Goal: Task Accomplishment & Management: Complete application form

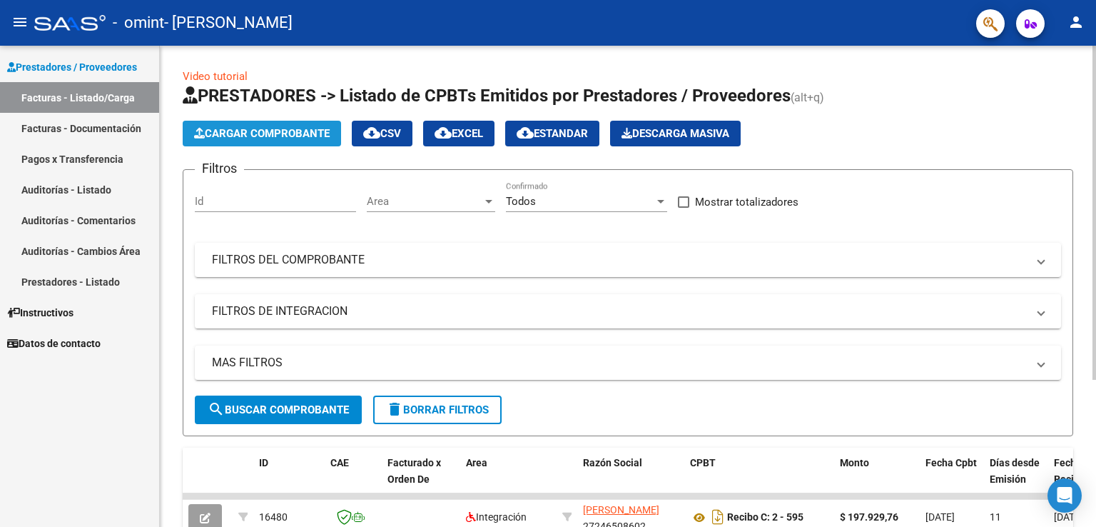
click at [309, 138] on span "Cargar Comprobante" at bounding box center [262, 133] width 136 height 13
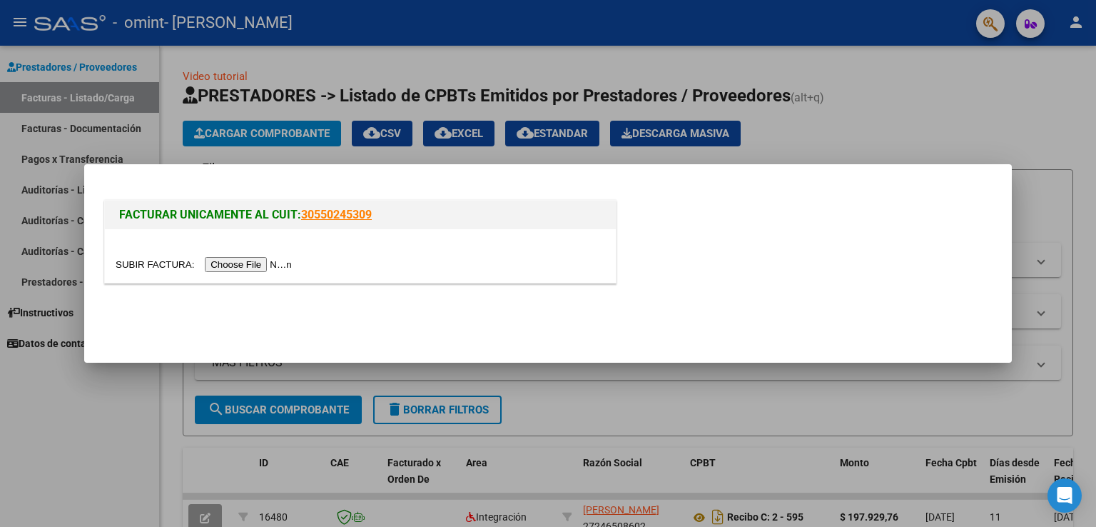
click at [287, 259] on input "file" at bounding box center [206, 264] width 181 height 15
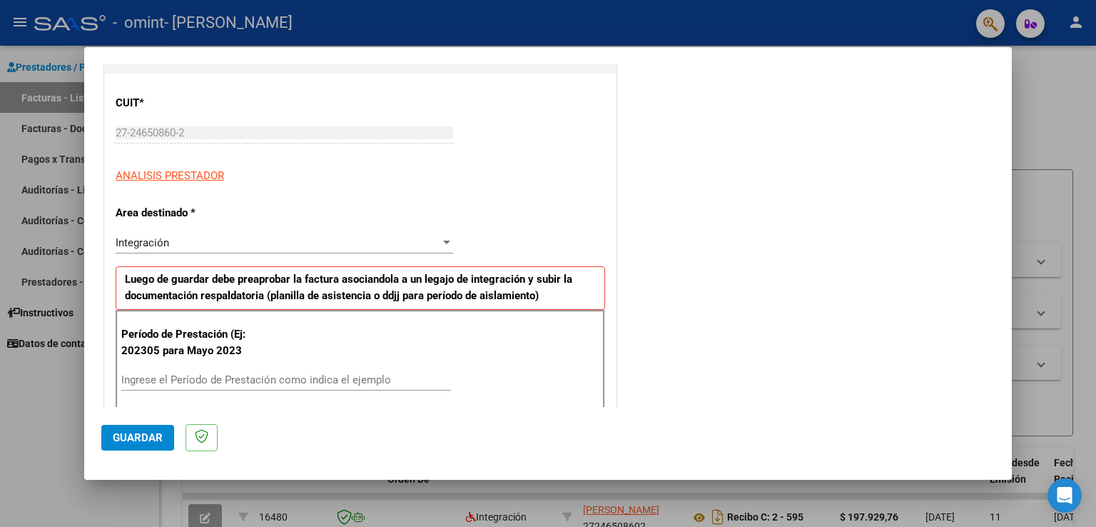
scroll to position [143, 0]
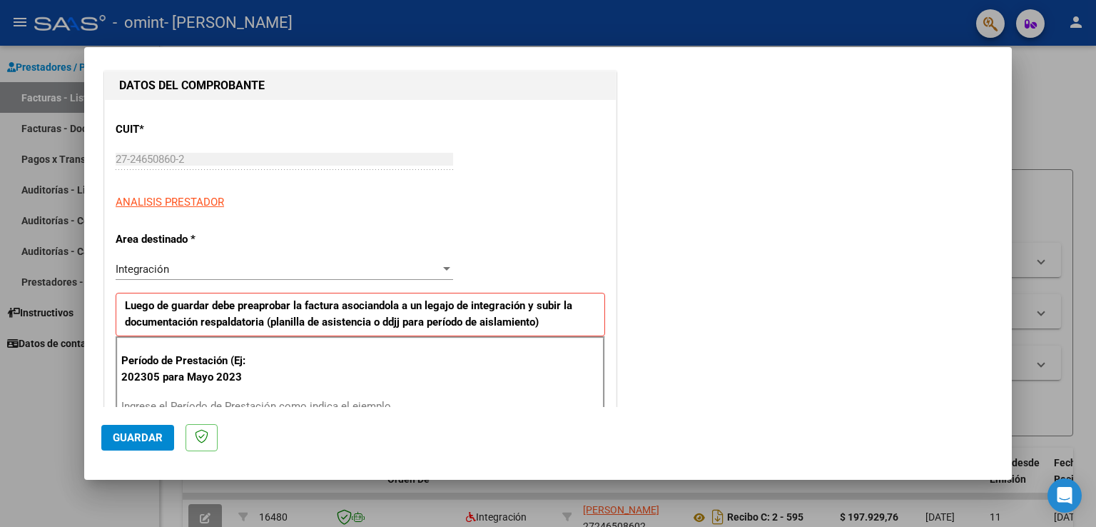
click at [207, 395] on div "Ingrese el Período de Prestación como indica el ejemplo" at bounding box center [286, 405] width 330 height 21
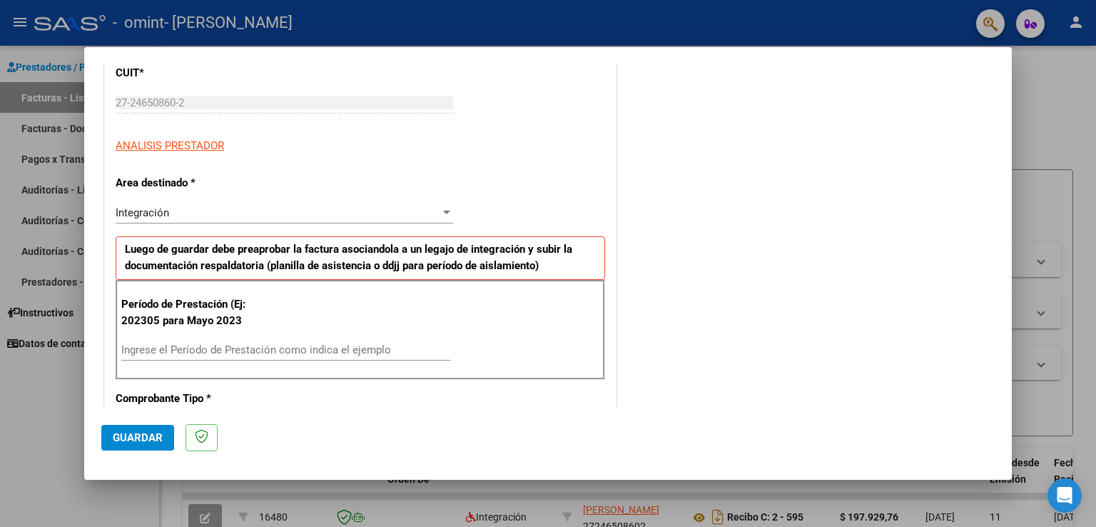
scroll to position [219, 0]
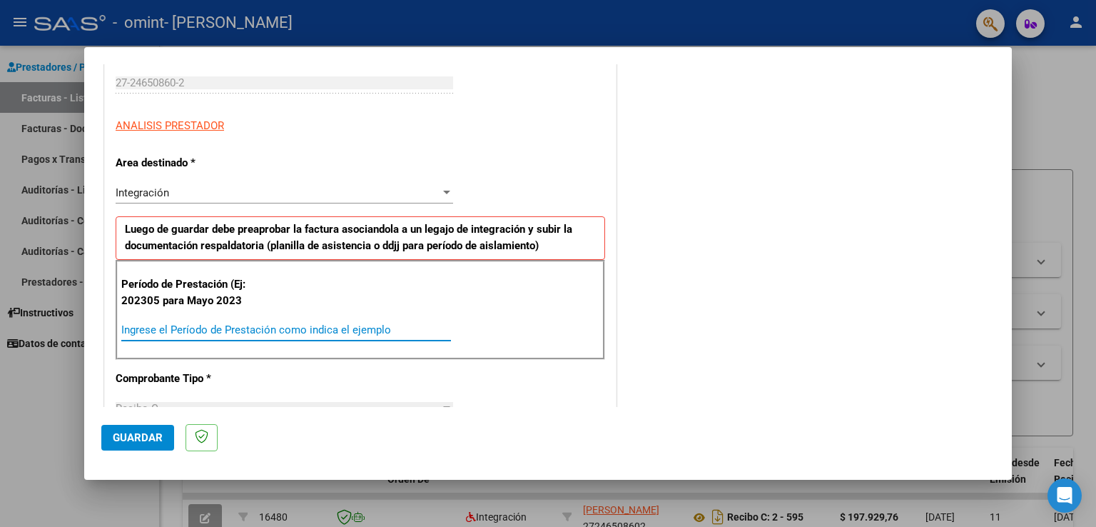
click at [179, 329] on input "Ingrese el Período de Prestación como indica el ejemplo" at bounding box center [286, 329] width 330 height 13
type input "202506"
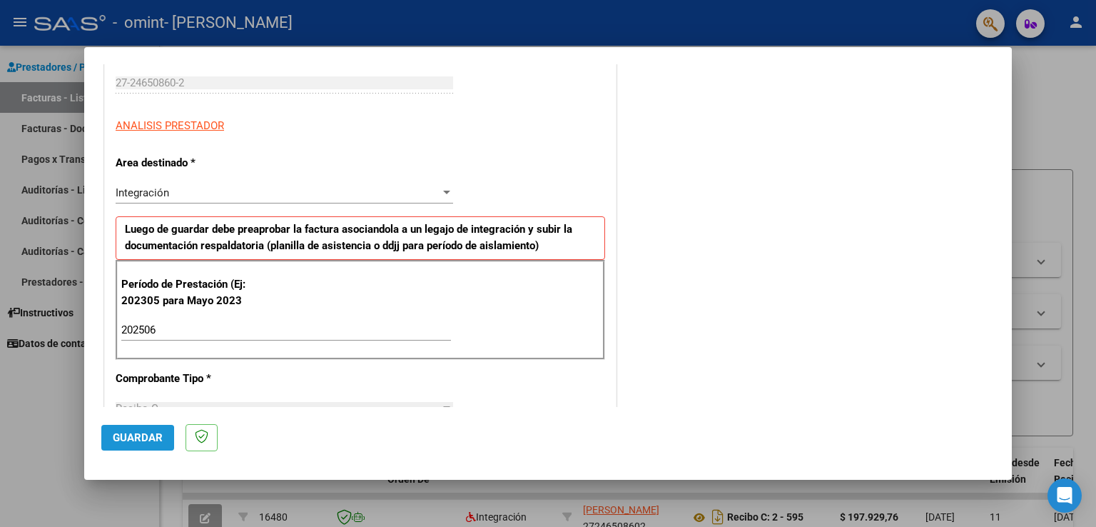
click at [123, 440] on span "Guardar" at bounding box center [138, 437] width 50 height 13
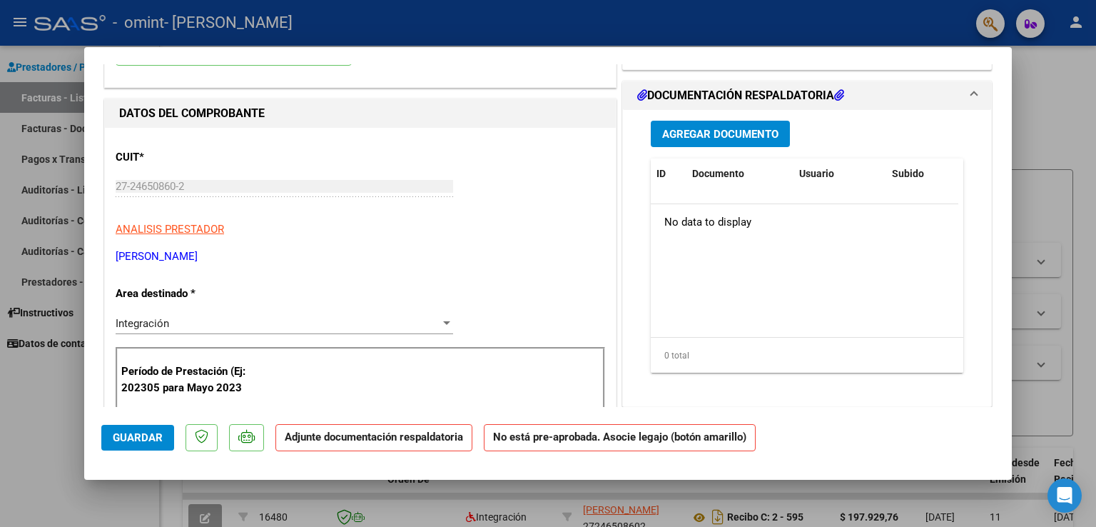
scroll to position [214, 0]
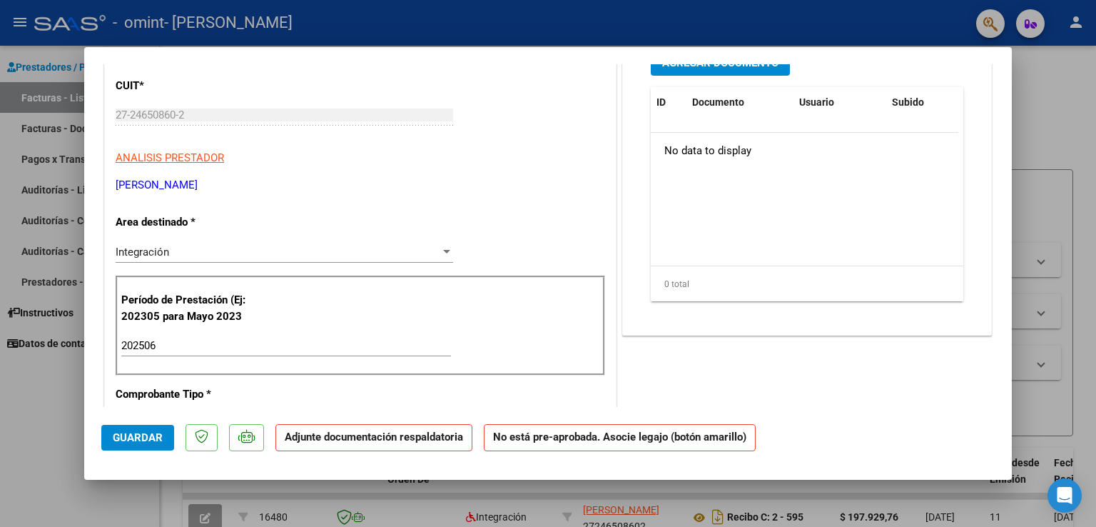
click at [380, 443] on p "Adjunte documentación respaldatoria" at bounding box center [373, 438] width 197 height 28
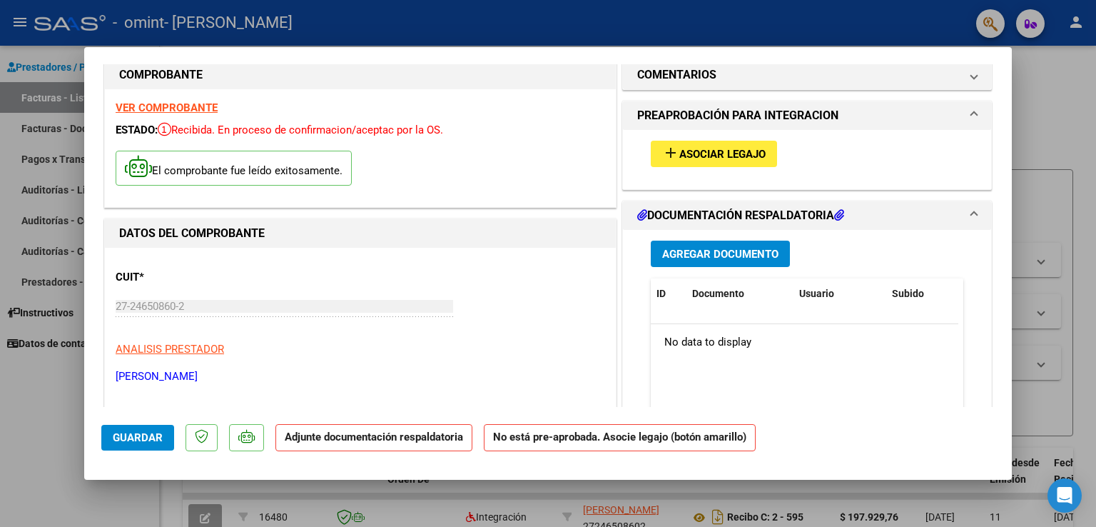
scroll to position [0, 0]
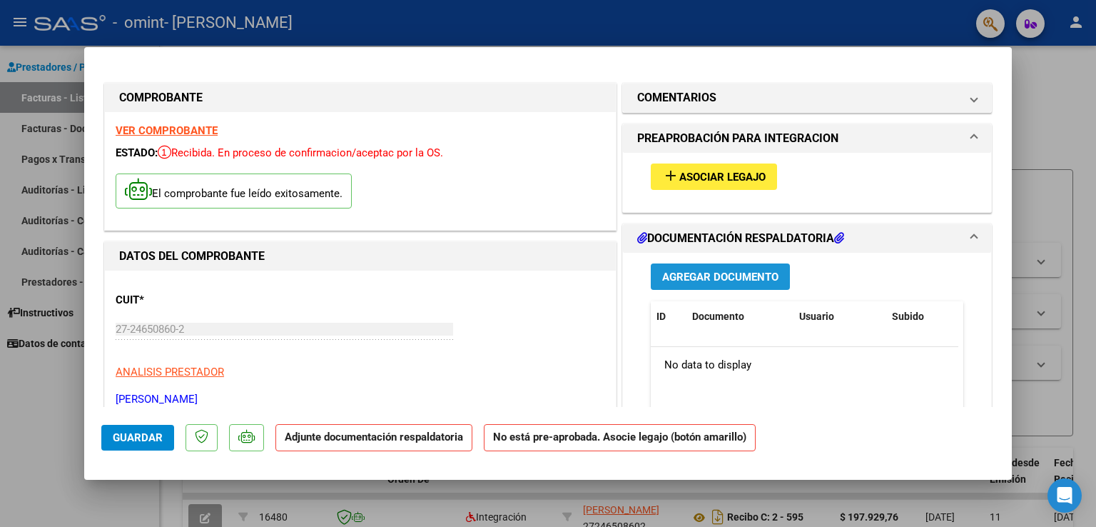
click at [762, 279] on span "Agregar Documento" at bounding box center [720, 276] width 116 height 13
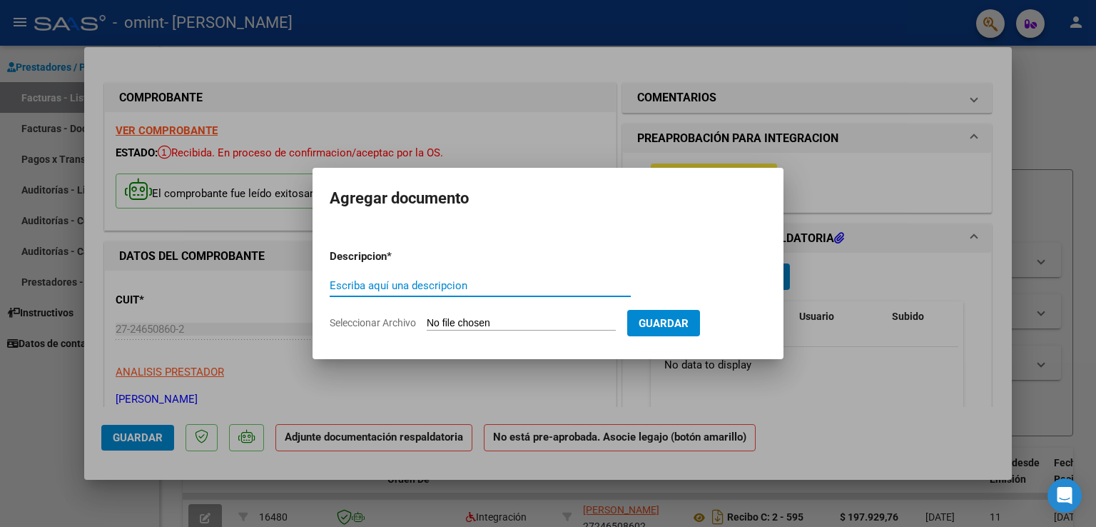
click at [494, 287] on input "Escriba aquí una descripcion" at bounding box center [480, 285] width 301 height 13
type input "PL.ASISTENCIA"
click at [383, 324] on span "Seleccionar Archivo" at bounding box center [373, 322] width 86 height 11
click at [427, 324] on input "Seleccionar Archivo" at bounding box center [521, 324] width 189 height 14
type input "C:\fakepath\PL. ASIST.06.2025.pdf"
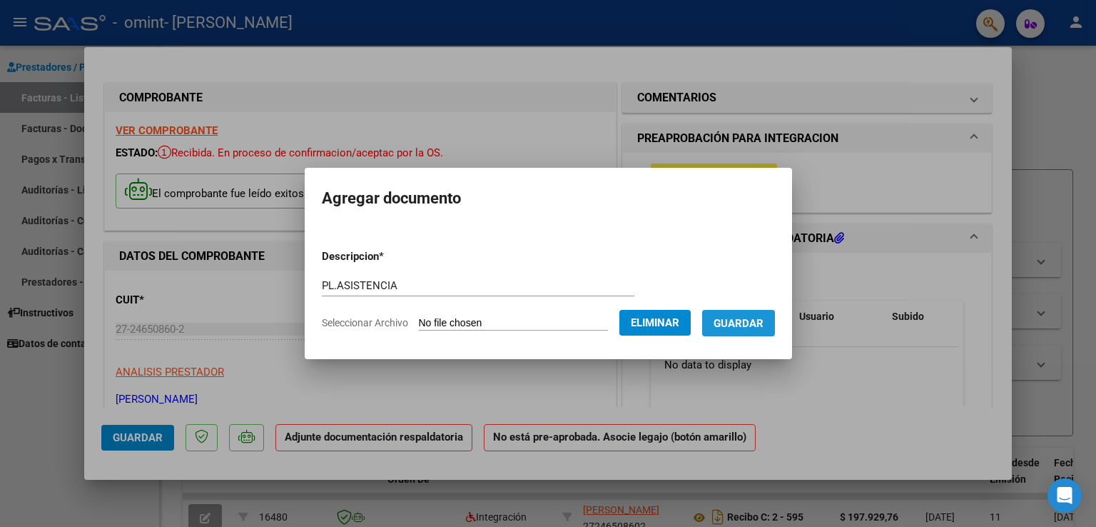
click at [748, 329] on span "Guardar" at bounding box center [739, 323] width 50 height 13
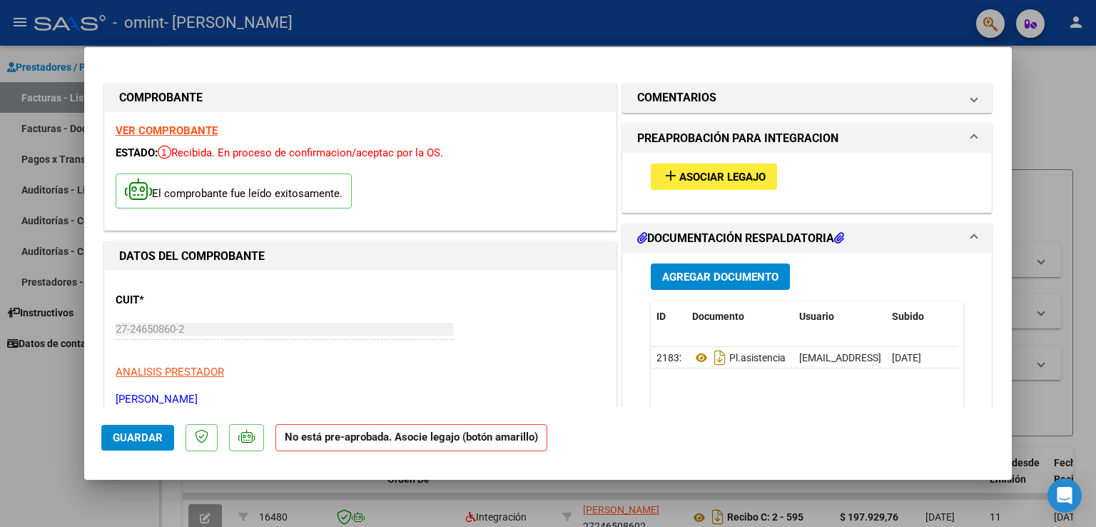
click at [967, 134] on mat-expansion-panel-header "PREAPROBACIÓN PARA INTEGRACION" at bounding box center [807, 138] width 368 height 29
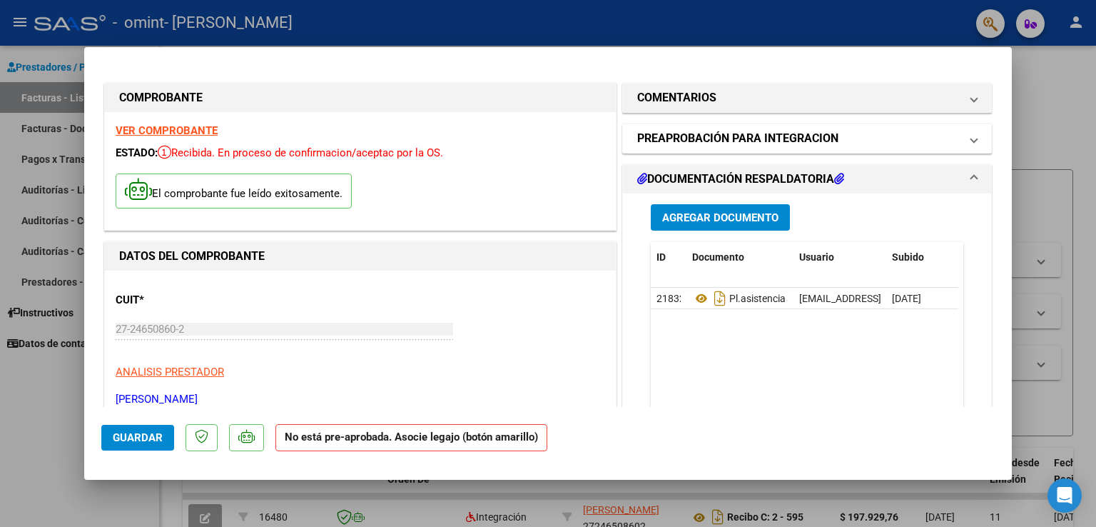
click at [971, 135] on span at bounding box center [974, 138] width 6 height 17
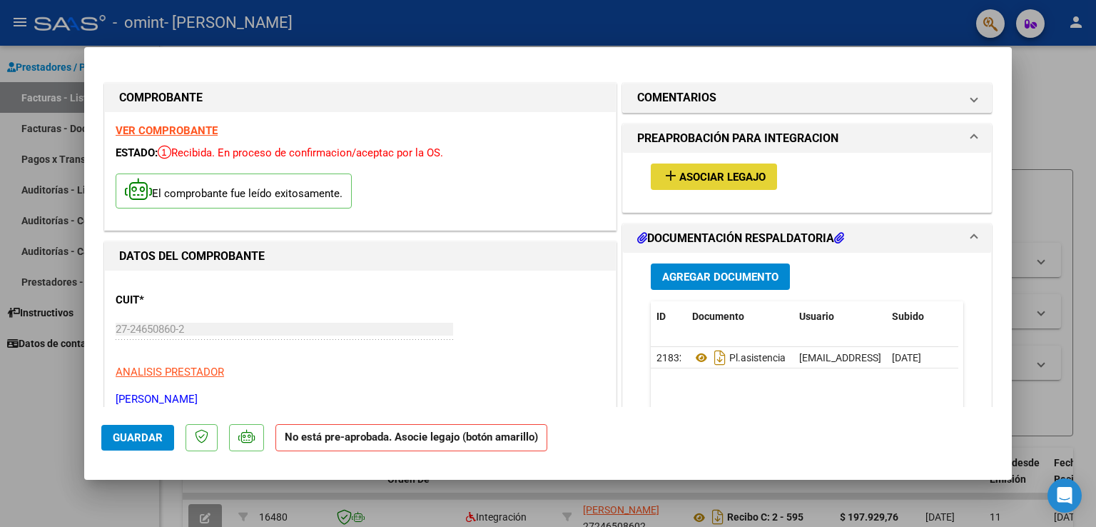
click at [720, 181] on span "Asociar Legajo" at bounding box center [722, 177] width 86 height 13
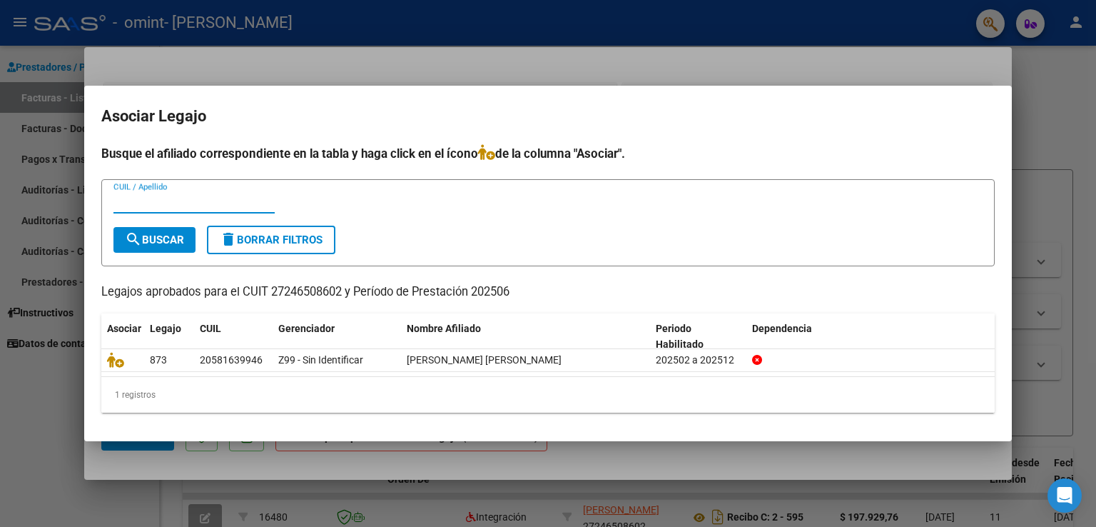
click at [136, 198] on input "CUIL / Apellido" at bounding box center [193, 202] width 161 height 13
type input "20581639946"
click at [173, 241] on span "search Buscar" at bounding box center [154, 239] width 59 height 13
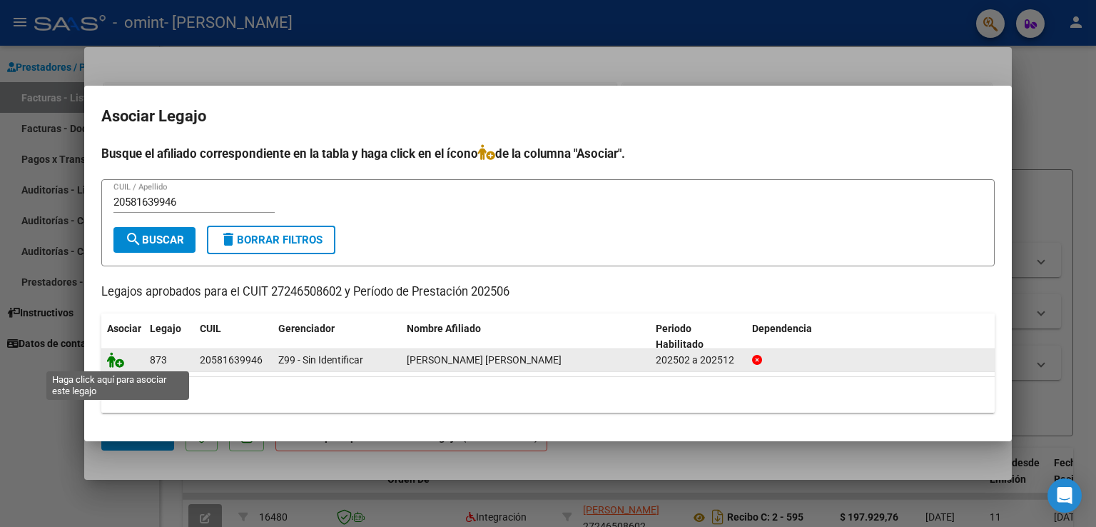
click at [115, 364] on icon at bounding box center [115, 360] width 17 height 16
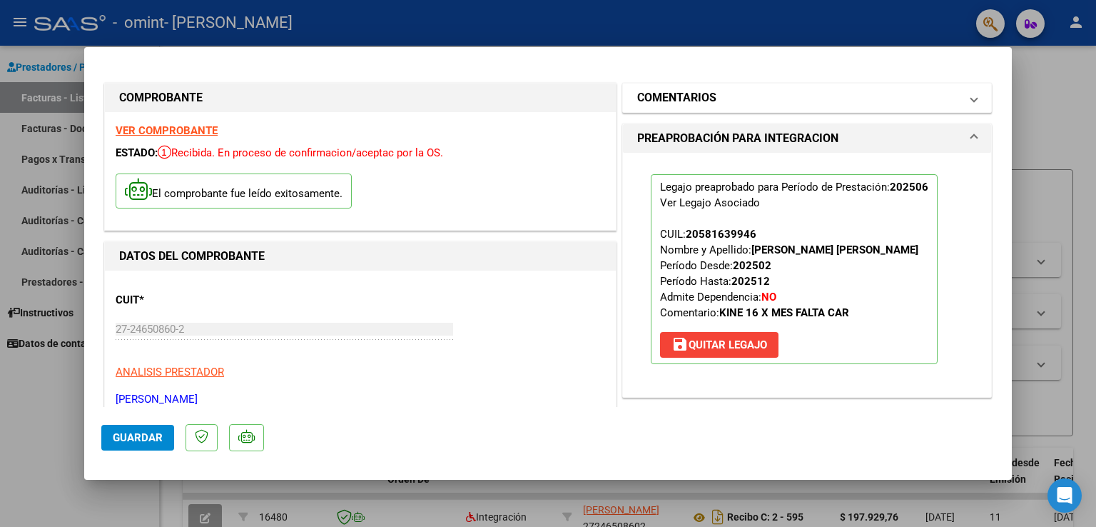
click at [971, 105] on span at bounding box center [974, 97] width 6 height 17
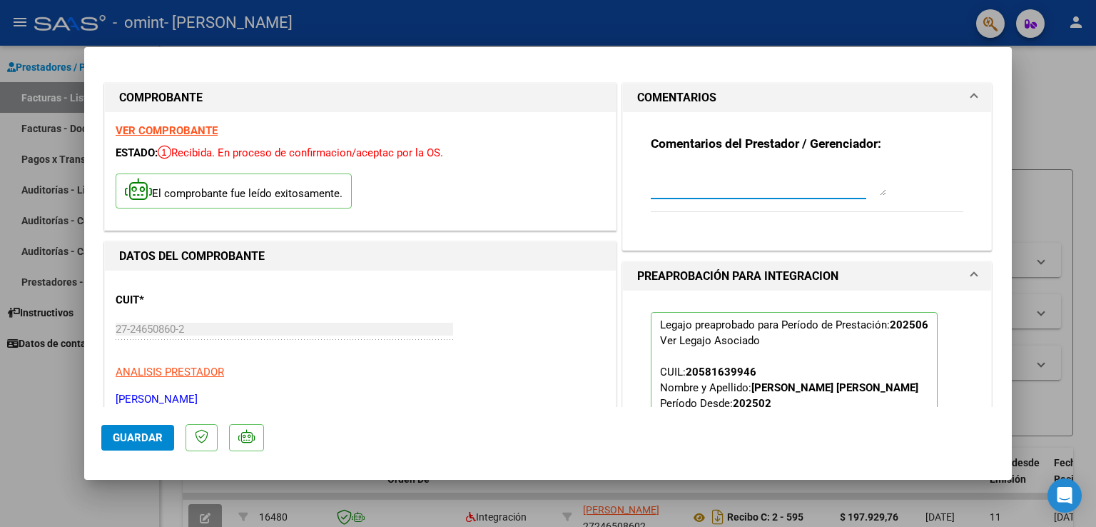
click at [651, 184] on textarea at bounding box center [769, 181] width 236 height 29
paste textarea "[EMAIL_ADDRESS][DOMAIN_NAME]>"
paste textarea "Adjuntos [DATE] 18:38 para Integración PACIENTE [PERSON_NAME]. [PERSON_NAME]"
click at [696, 186] on textarea "FUE ENVIADO AL MAIL Adjuntos [DATE] 18:38 para Integración PACIENTE [PERSON_NAM…" at bounding box center [769, 181] width 236 height 29
click at [714, 171] on textarea "FUE ENVIADO AL MAIL [DATE] 18:38 para Integración PACIENTE [PERSON_NAME]. [PERS…" at bounding box center [769, 181] width 236 height 29
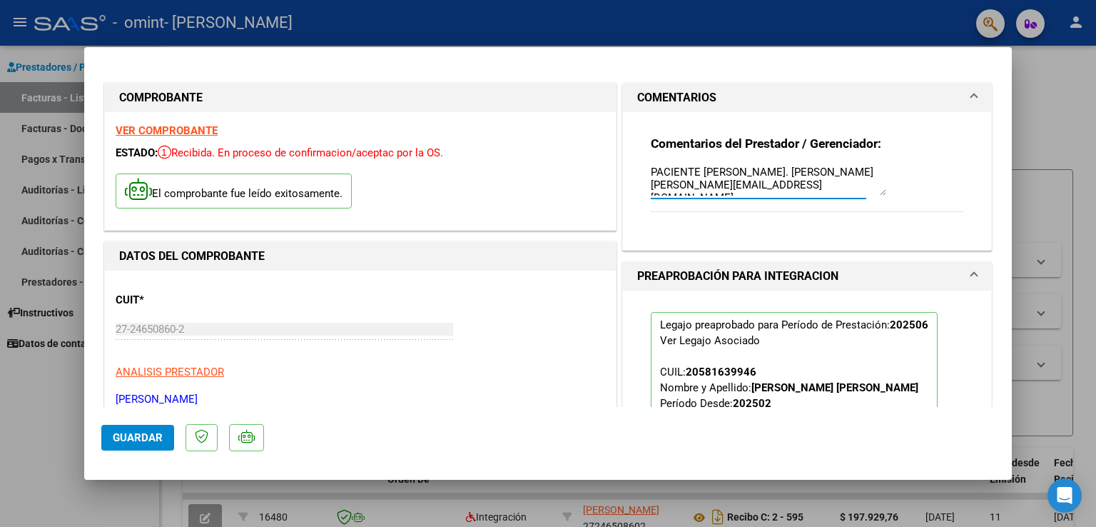
scroll to position [64, 0]
drag, startPoint x: 645, startPoint y: 186, endPoint x: 674, endPoint y: 198, distance: 31.7
click at [671, 214] on div "Comentarios del Prestador / Gerenciador: FUE ENVIADO AL MAIL [DATE] 18:38 para …" at bounding box center [807, 182] width 313 height 92
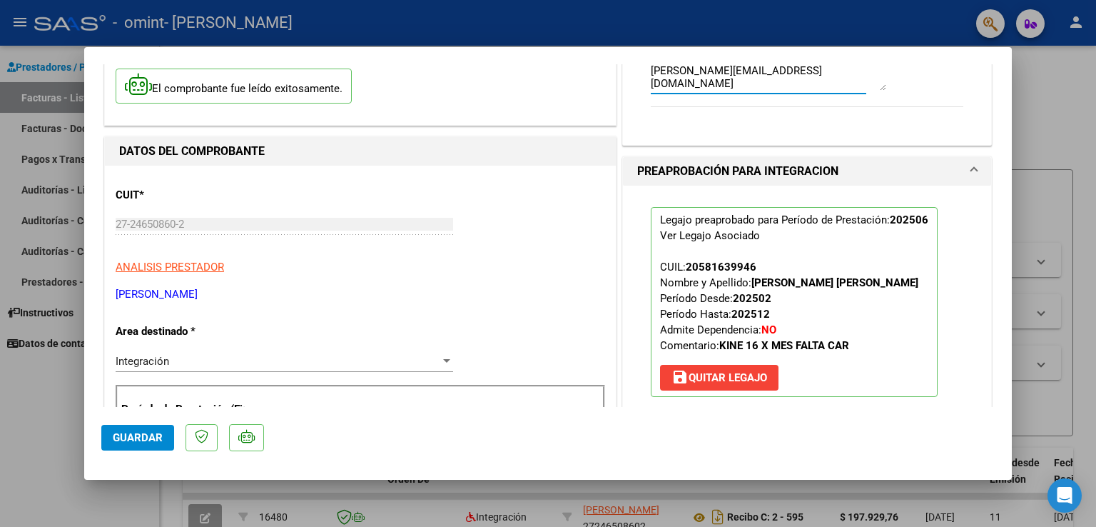
scroll to position [0, 0]
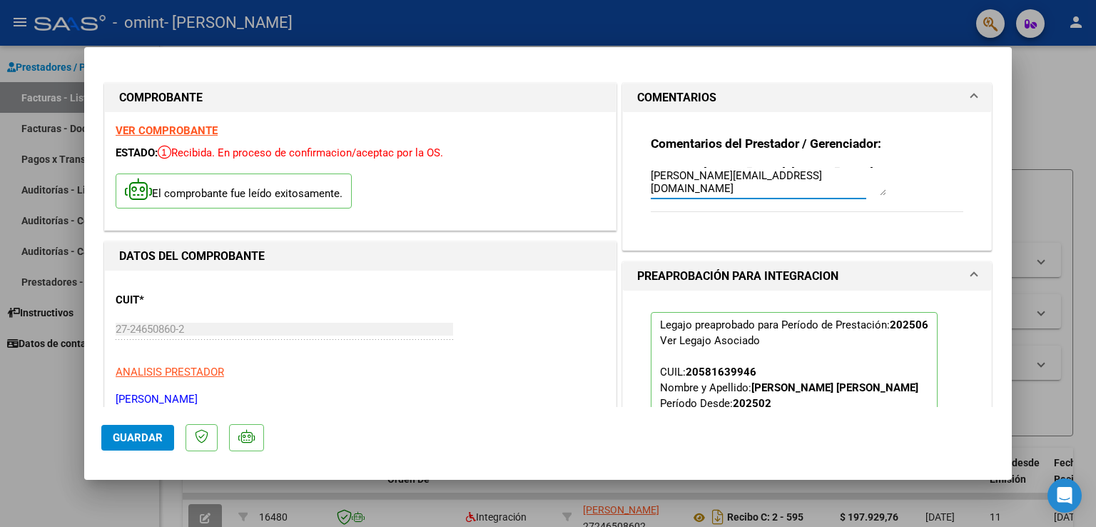
click at [686, 191] on textarea "FUE ENVIADO AL MAIL [DATE] 18:38 para Integración PACIENTE [PERSON_NAME]. [PERS…" at bounding box center [769, 181] width 236 height 29
click at [682, 191] on textarea "FUE ENVIADO AL MAIL [DATE] 18:38 para Integración PACIENTE [PERSON_NAME]. [PERS…" at bounding box center [769, 181] width 236 height 29
click at [713, 189] on textarea "FUE ENVIADO AL MAIL [DATE], 18:[EMAIL_ADDRESS][DOMAIN_NAME]" at bounding box center [769, 181] width 236 height 29
drag, startPoint x: 714, startPoint y: 188, endPoint x: 842, endPoint y: 185, distance: 128.5
click at [845, 184] on textarea "FUE ENVIADO AL MAIL [DATE], 18:[EMAIL_ADDRESS][DOMAIN_NAME]" at bounding box center [769, 181] width 236 height 29
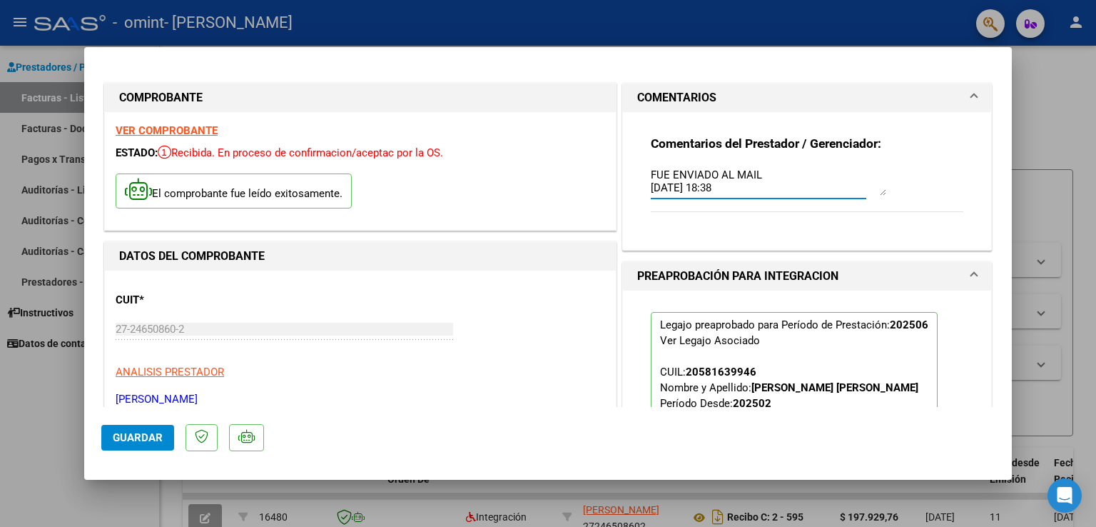
click at [762, 172] on textarea "FUE ENVIADO AL MAIL [DATE] 18:38" at bounding box center [769, 181] width 236 height 29
paste textarea "[EMAIL_ADDRESS][DOMAIN_NAME]"
click at [651, 189] on textarea "FUE ENVIADO AL MAIL [EMAIL_ADDRESS][DOMAIN_NAME] [DATE] 18:38" at bounding box center [769, 181] width 236 height 29
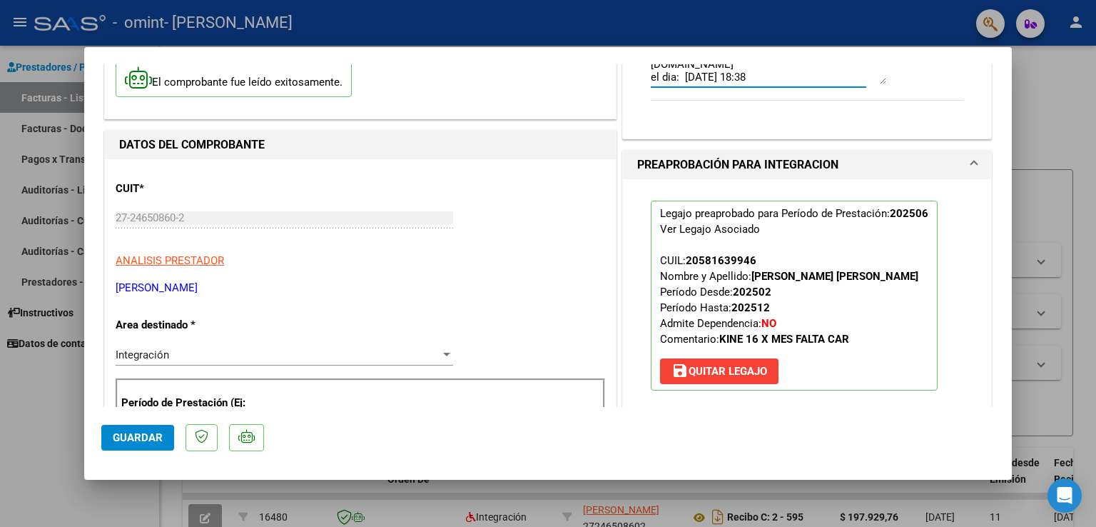
scroll to position [143, 0]
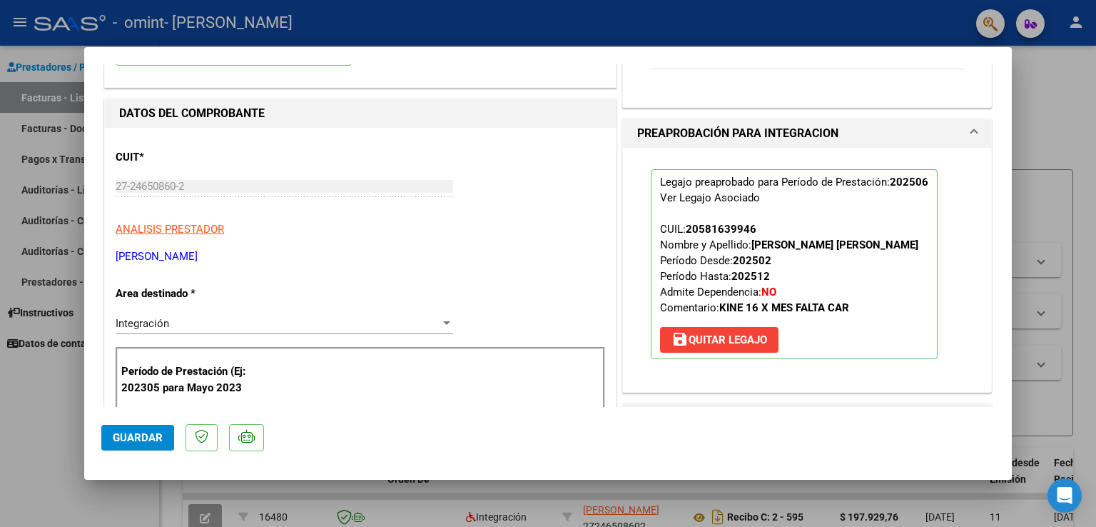
type textarea "FUE ENVIADO AL MAIL [EMAIL_ADDRESS][DOMAIN_NAME] el dia: [DATE] 18:38"
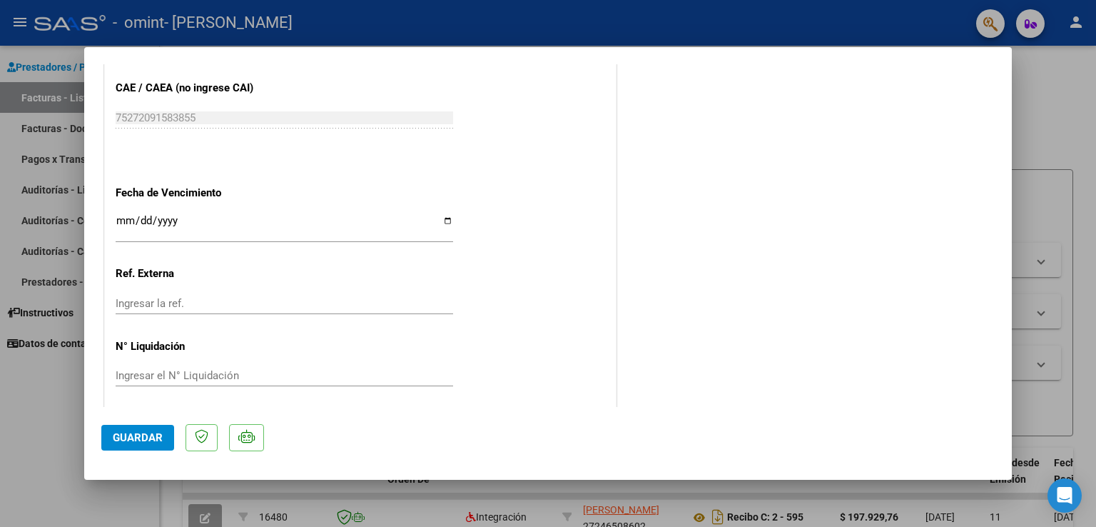
scroll to position [934, 0]
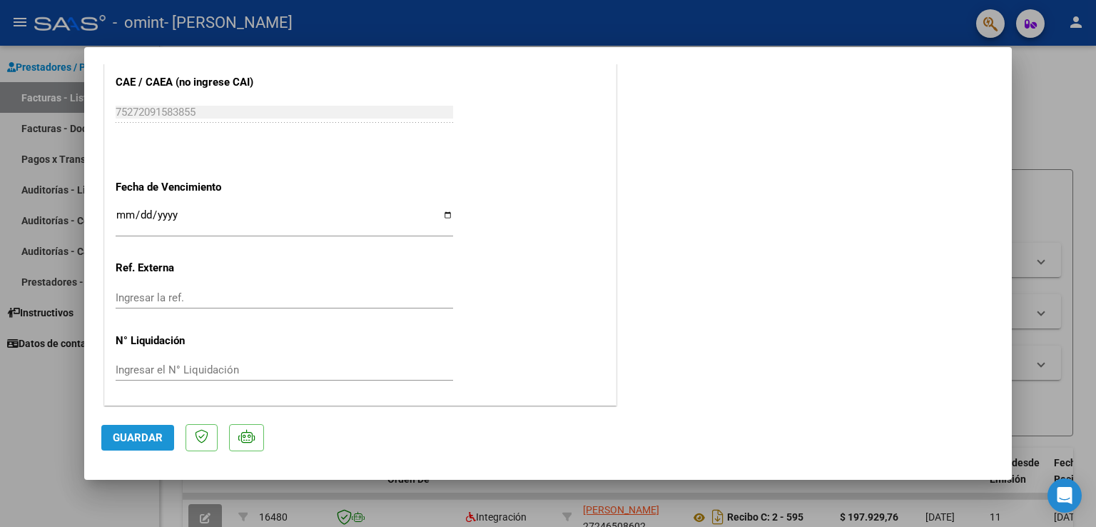
click at [159, 443] on span "Guardar" at bounding box center [138, 437] width 50 height 13
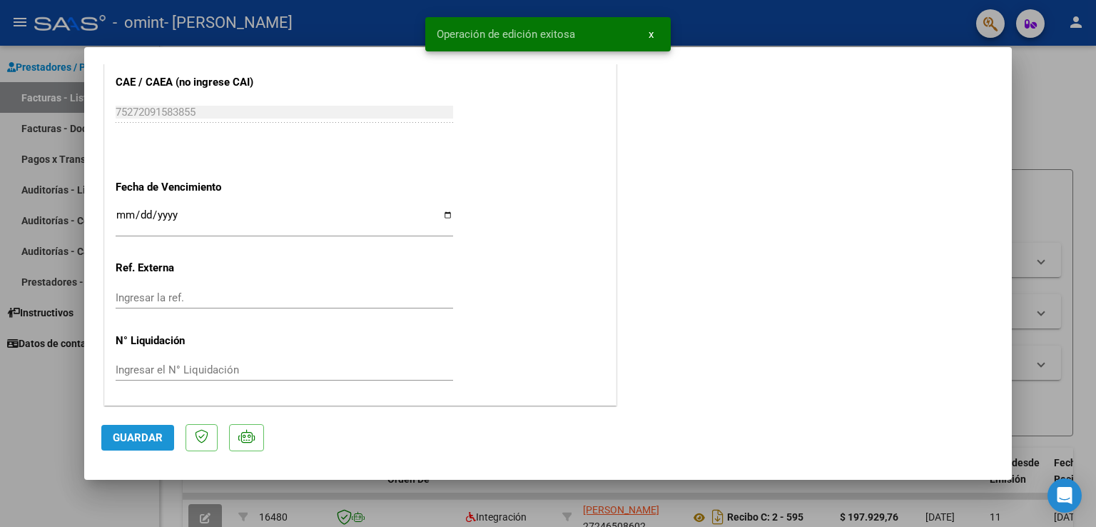
click at [159, 443] on span "Guardar" at bounding box center [138, 437] width 50 height 13
click at [999, 365] on mat-dialog-content "COMPROBANTE VER COMPROBANTE ESTADO: Recibida. En proceso de confirmacion/acepta…" at bounding box center [548, 235] width 928 height 343
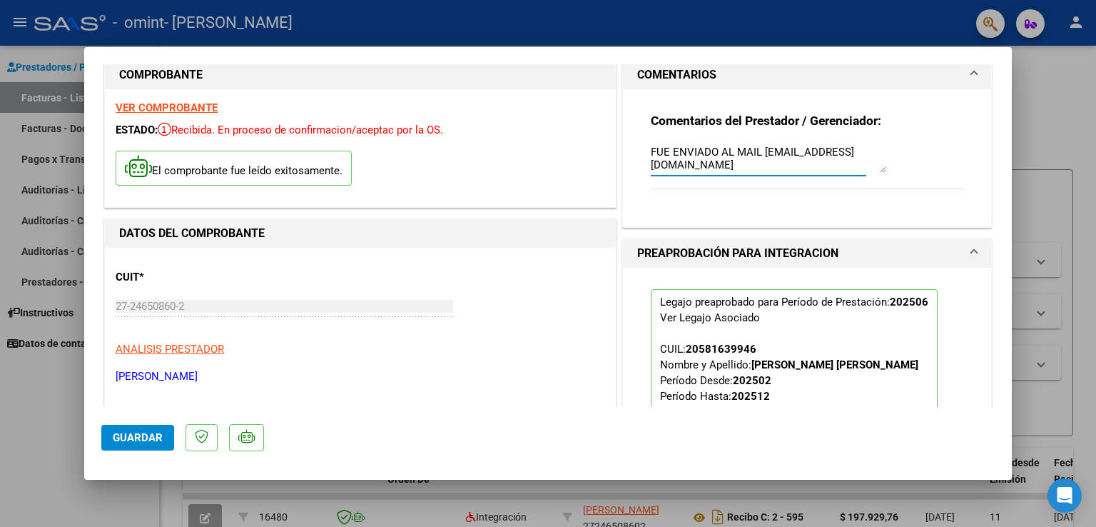
scroll to position [12, 0]
click at [816, 155] on textarea "FUE ENVIADO AL MAIL [EMAIL_ADDRESS][DOMAIN_NAME] el dia: [DATE] 18:38" at bounding box center [769, 158] width 236 height 29
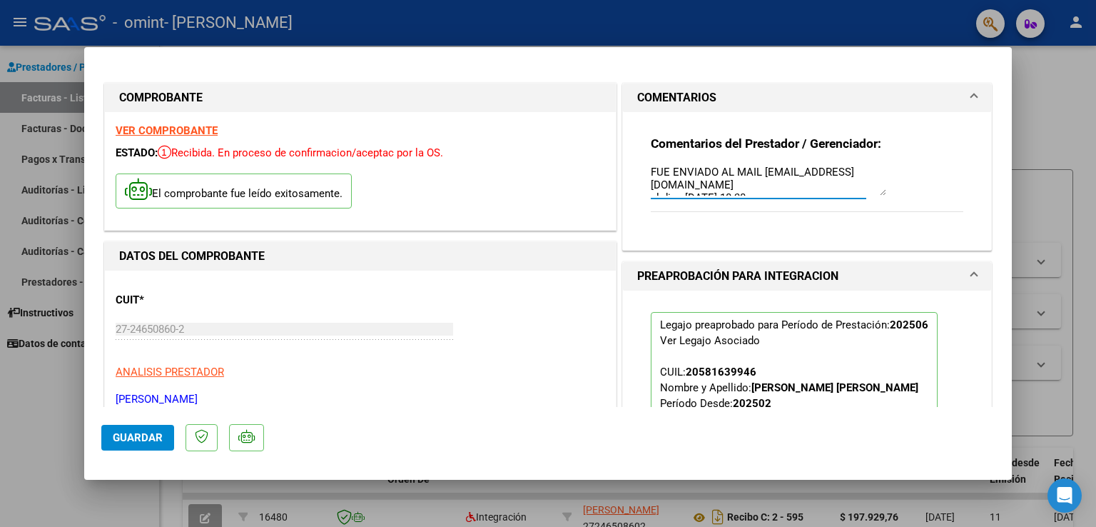
scroll to position [0, 0]
drag, startPoint x: 649, startPoint y: 141, endPoint x: 772, endPoint y: 191, distance: 132.8
click at [772, 191] on div "Comentarios del Prestador / Gerenciador: FUE ENVIADO AL MAIL [EMAIL_ADDRESS][DO…" at bounding box center [807, 182] width 313 height 92
click at [768, 183] on textarea "FUE ENVIADO AL MAIL [EMAIL_ADDRESS][DOMAIN_NAME] el dia: [DATE] 18:38" at bounding box center [769, 181] width 236 height 29
click at [640, 143] on div "Comentarios del Prestador / Gerenciador: FUE ENVIADO AL MAIL [EMAIL_ADDRESS][DO…" at bounding box center [807, 175] width 334 height 126
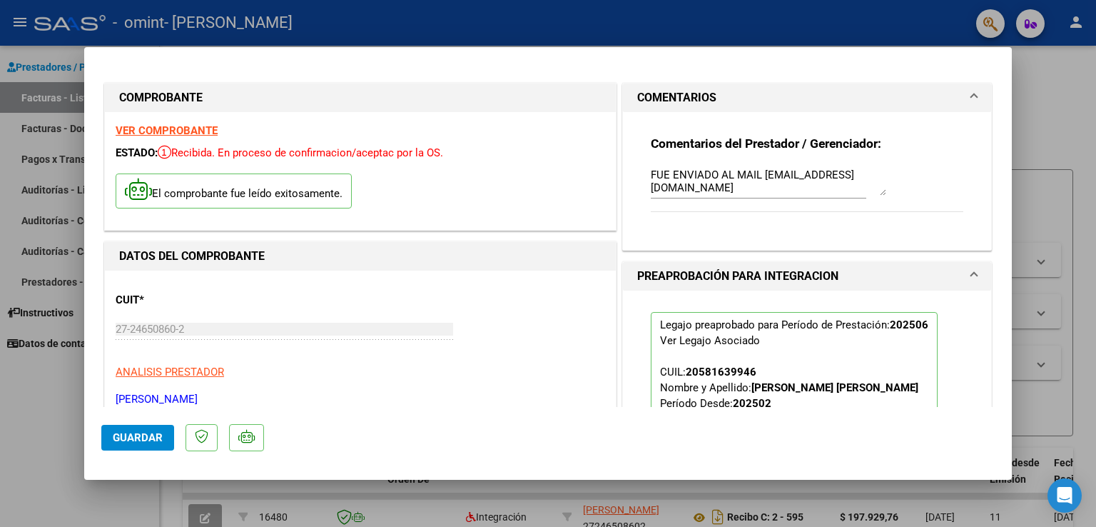
click at [651, 143] on strong "Comentarios del Prestador / Gerenciador:" at bounding box center [766, 143] width 231 height 14
drag, startPoint x: 644, startPoint y: 175, endPoint x: 761, endPoint y: 184, distance: 116.7
click at [761, 184] on textarea "FUE ENVIADO AL MAIL [EMAIL_ADDRESS][DOMAIN_NAME] el dia: [DATE] 18:38" at bounding box center [769, 181] width 236 height 29
click at [143, 435] on span "Guardar" at bounding box center [138, 437] width 50 height 13
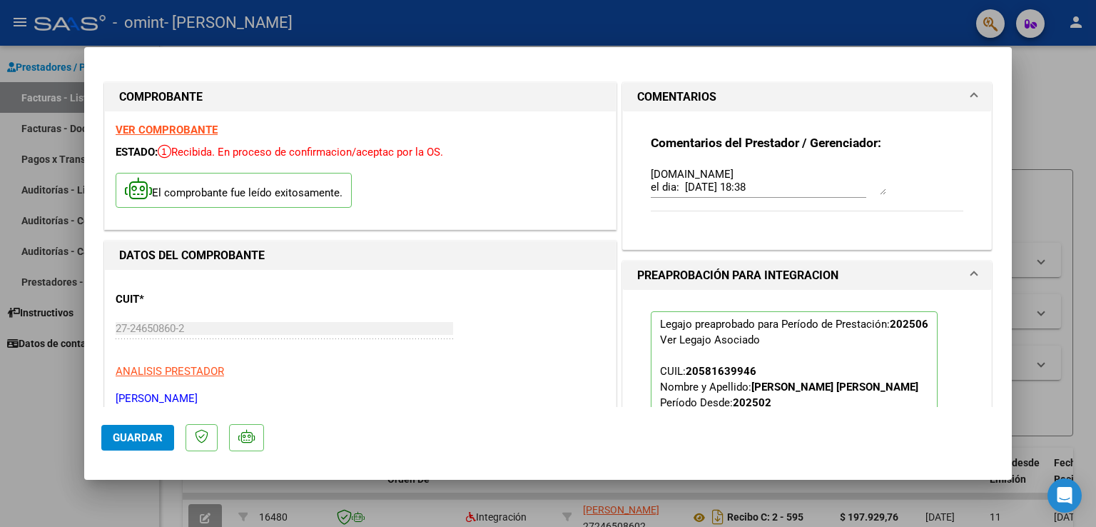
scroll to position [0, 0]
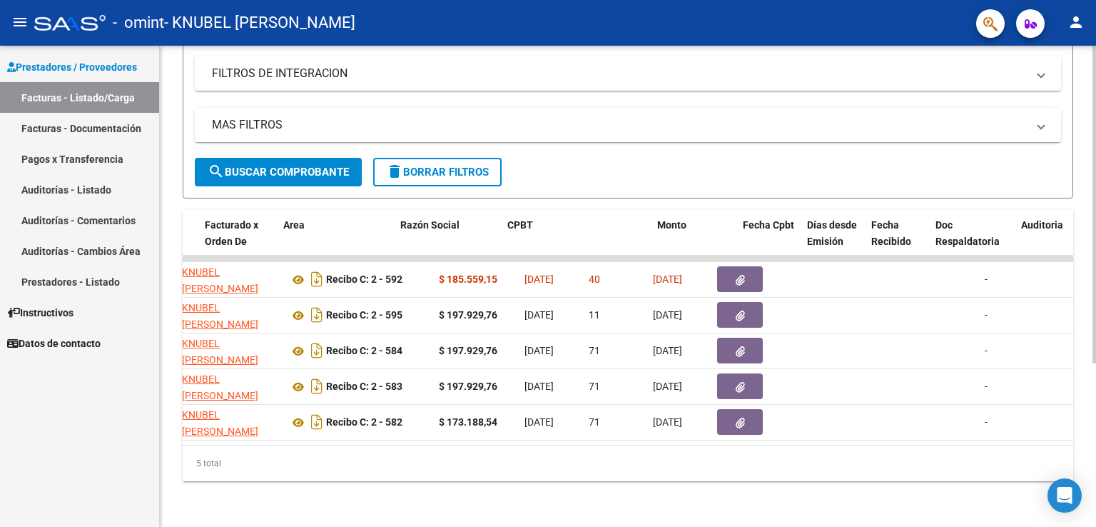
scroll to position [0, 183]
